Goal: Task Accomplishment & Management: Use online tool/utility

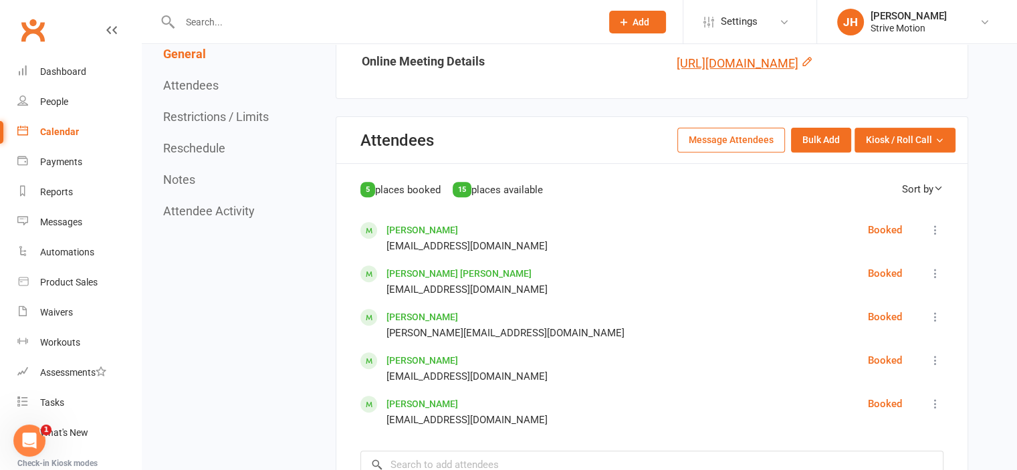
scroll to position [519, 0]
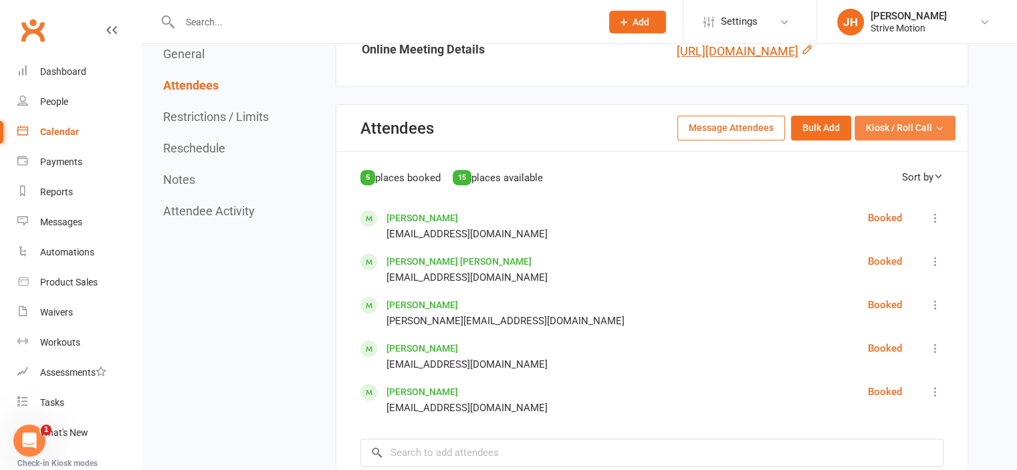
click at [886, 135] on span "Kiosk / Roll Call" at bounding box center [899, 127] width 66 height 15
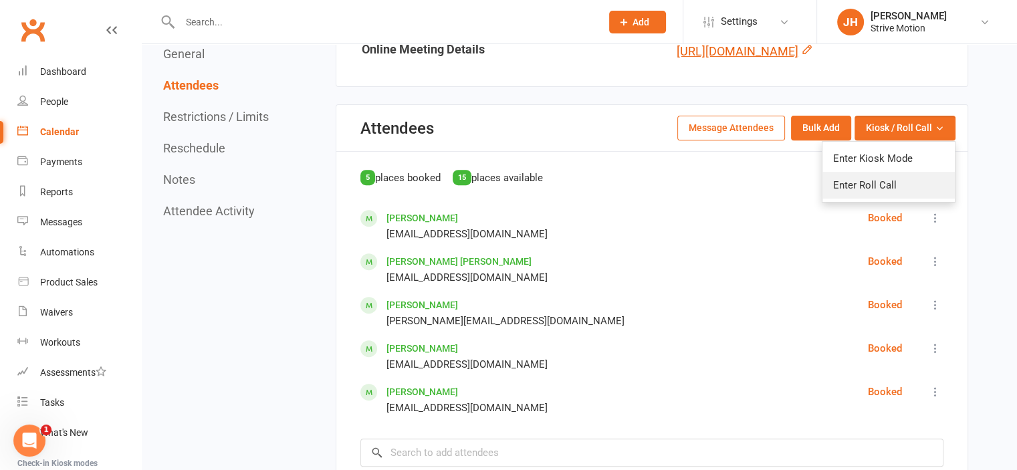
click at [877, 199] on link "Enter Roll Call" at bounding box center [888, 185] width 132 height 27
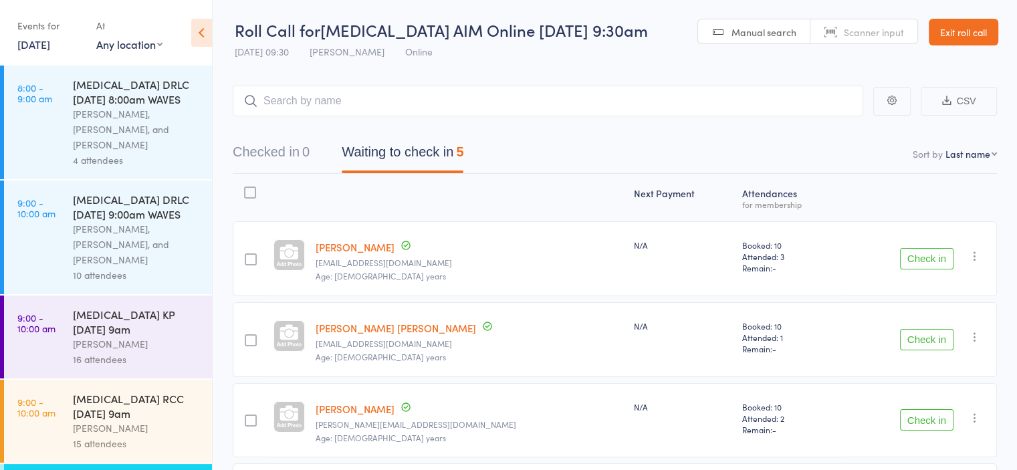
click at [909, 259] on button "Check in" at bounding box center [926, 258] width 53 height 21
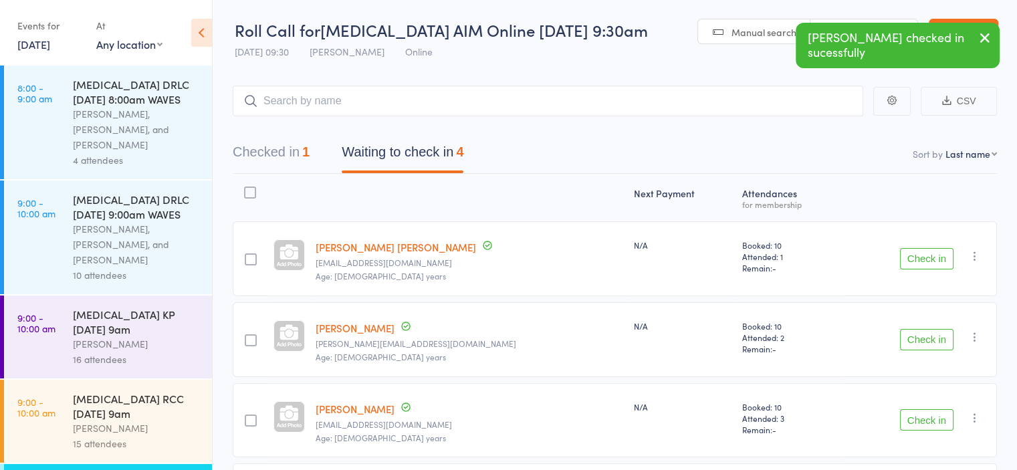
click at [931, 342] on button "Check in" at bounding box center [926, 339] width 53 height 21
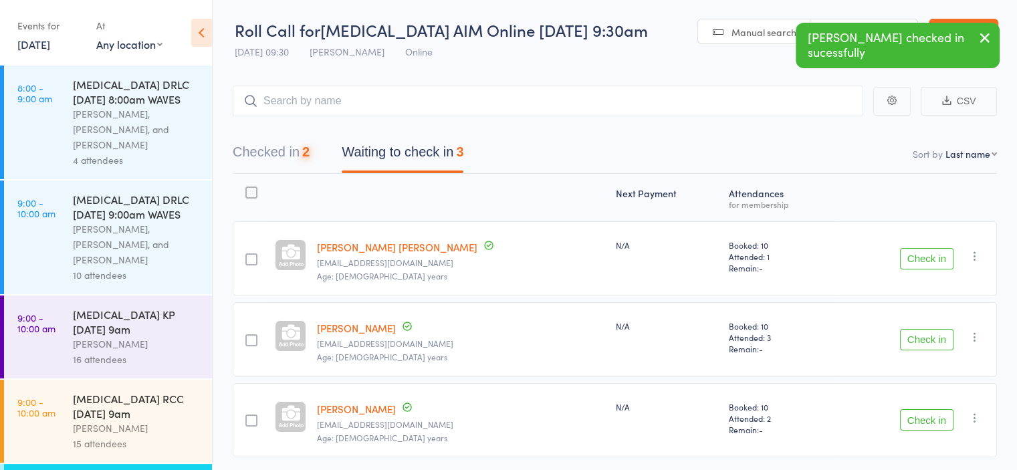
click at [931, 342] on button "Check in" at bounding box center [926, 339] width 53 height 21
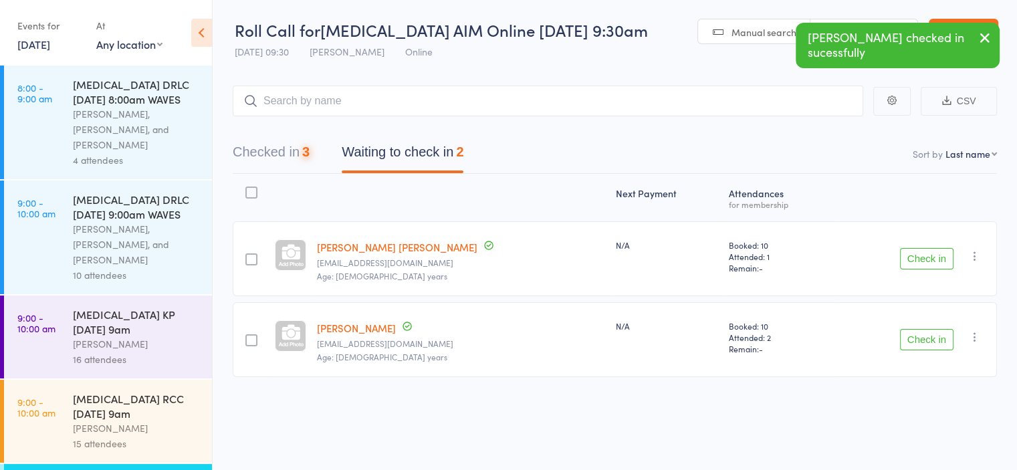
click at [921, 340] on button "Check in" at bounding box center [926, 339] width 53 height 21
